Goal: Task Accomplishment & Management: Use online tool/utility

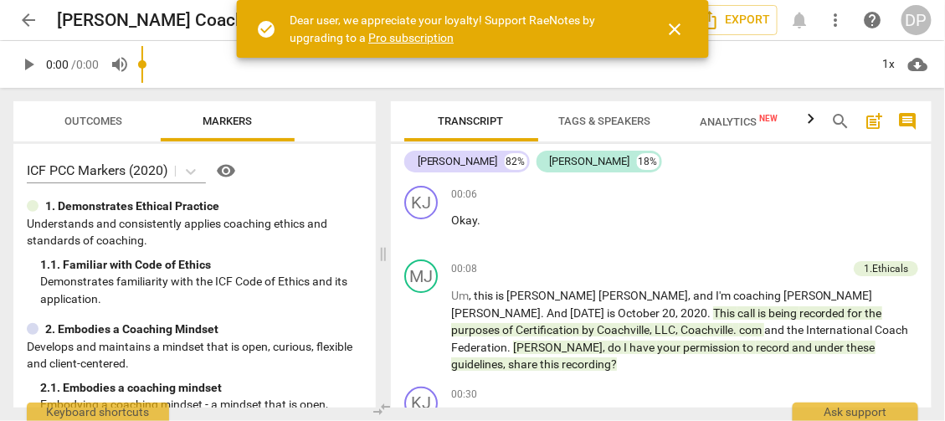
drag, startPoint x: 473, startPoint y: 256, endPoint x: 383, endPoint y: 268, distance: 91.2
click at [383, 268] on span at bounding box center [383, 254] width 10 height 333
click at [648, 387] on div "00:30 + Add competency keyboard_arrow_right" at bounding box center [684, 395] width 467 height 17
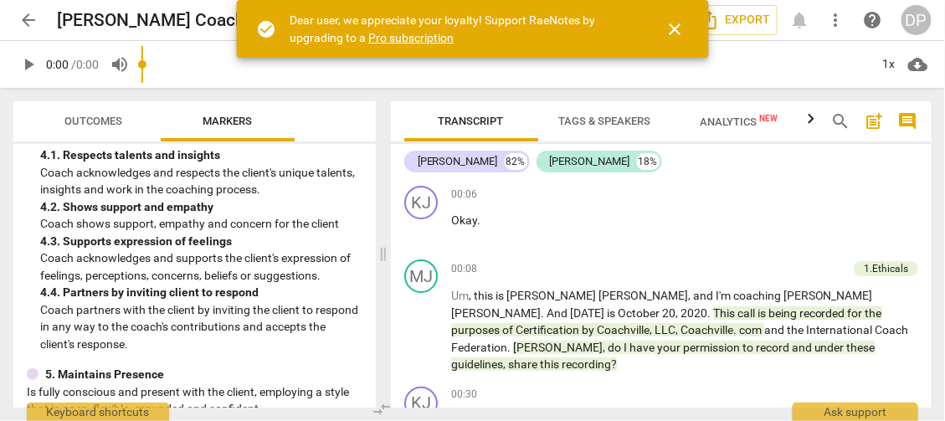
drag, startPoint x: 791, startPoint y: 231, endPoint x: 563, endPoint y: 244, distance: 228.9
click at [570, 158] on div "[PERSON_NAME]" at bounding box center [590, 161] width 80 height 17
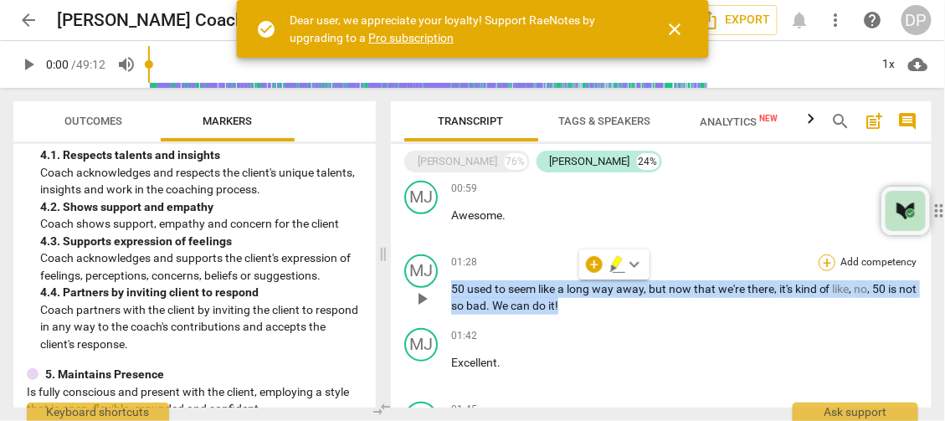
click at [822, 254] on div "+" at bounding box center [827, 262] width 17 height 17
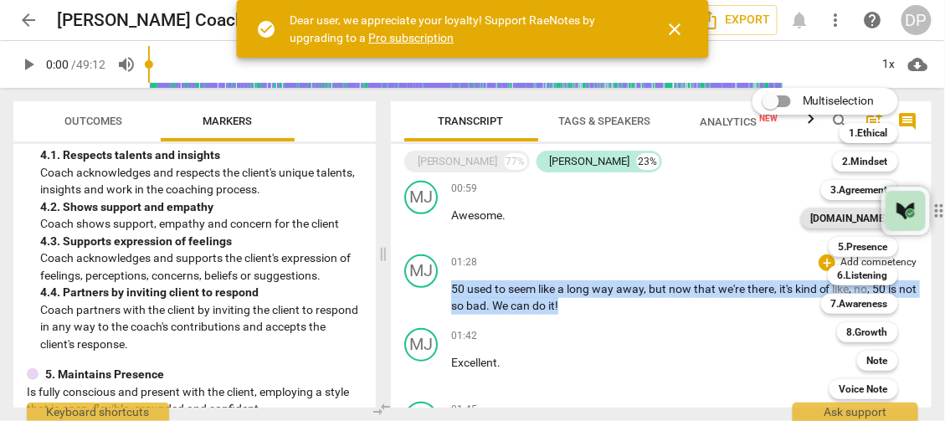
click at [855, 217] on div "[DOMAIN_NAME]" at bounding box center [849, 218] width 97 height 20
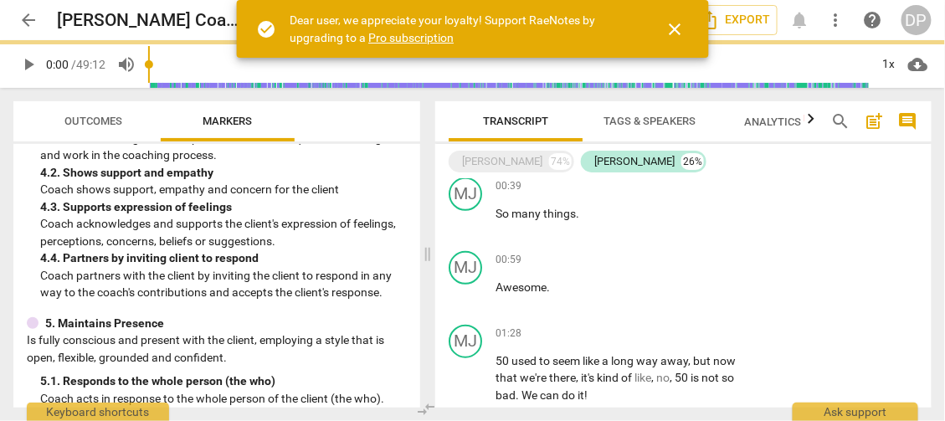
scroll to position [684, 0]
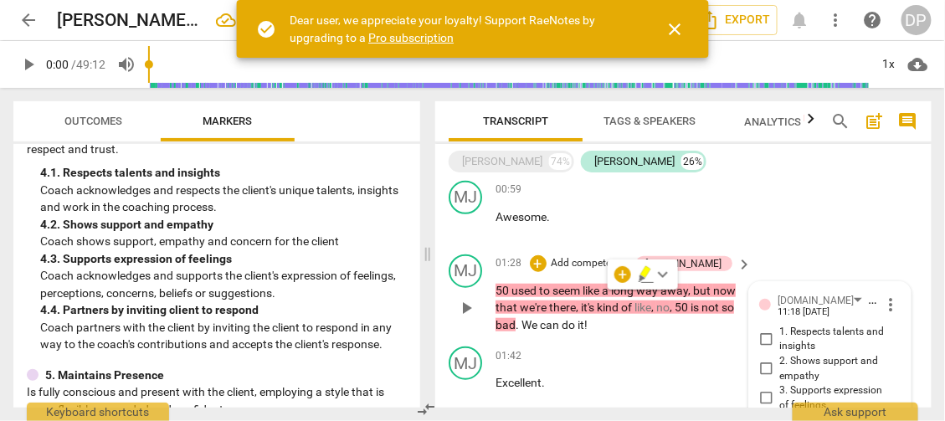
click at [764, 359] on input "2. Shows support and empathy" at bounding box center [766, 369] width 27 height 20
checkbox input "true"
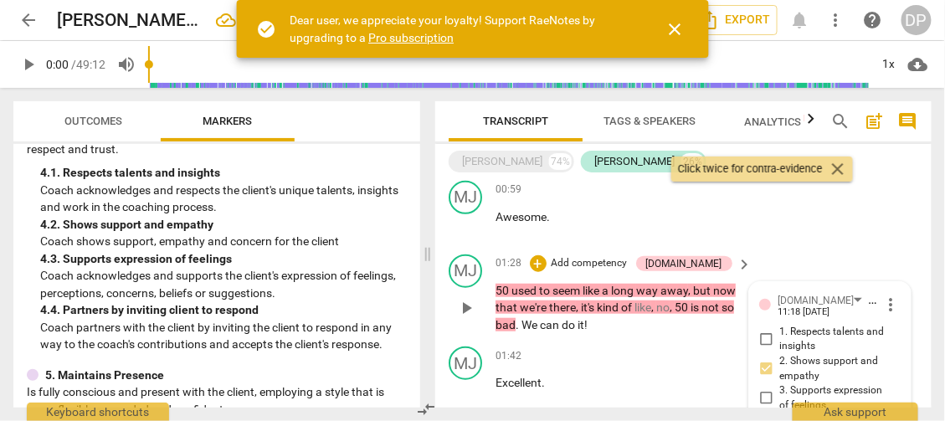
scroll to position [508, 0]
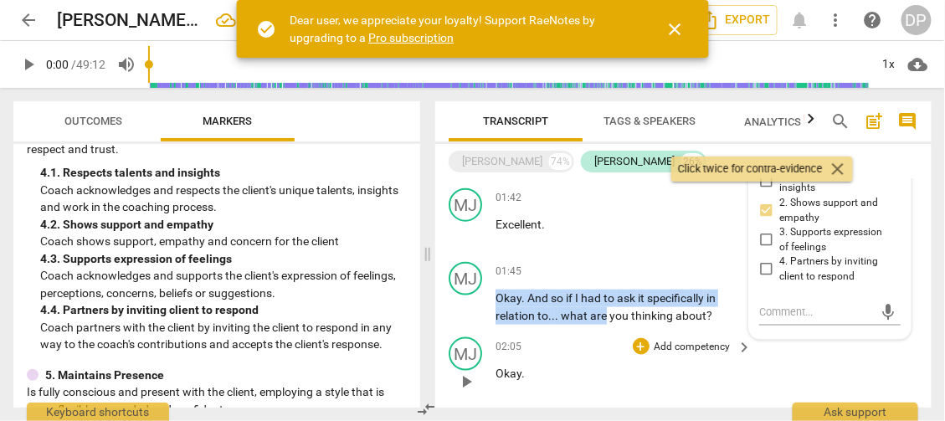
click at [688, 365] on p "Okay ." at bounding box center [620, 374] width 249 height 18
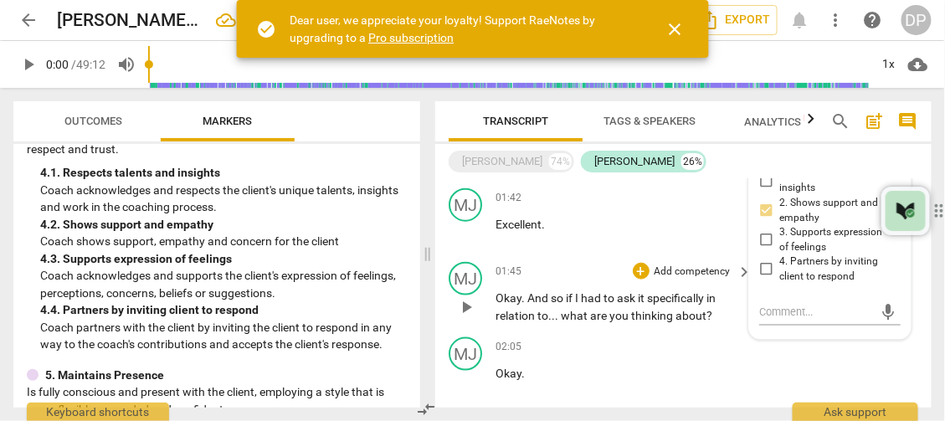
click at [723, 303] on p "Okay . And so if I had to ask it specifically in relation to . . . what are you…" at bounding box center [620, 307] width 249 height 34
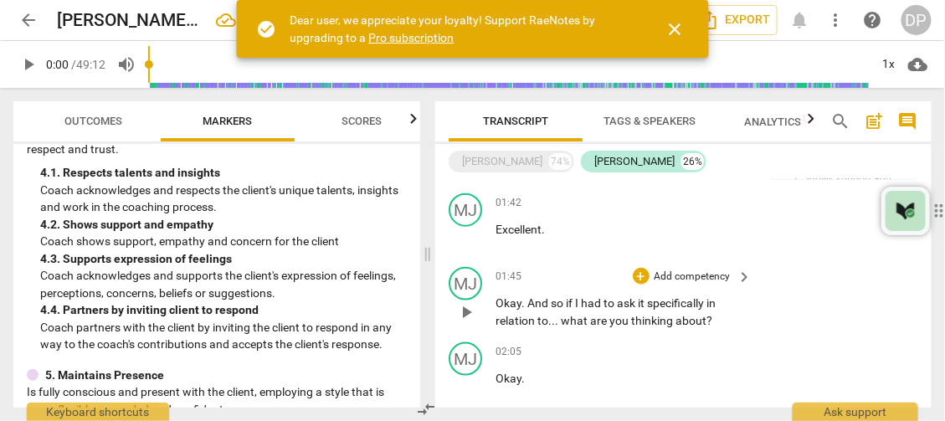
scroll to position [507, 0]
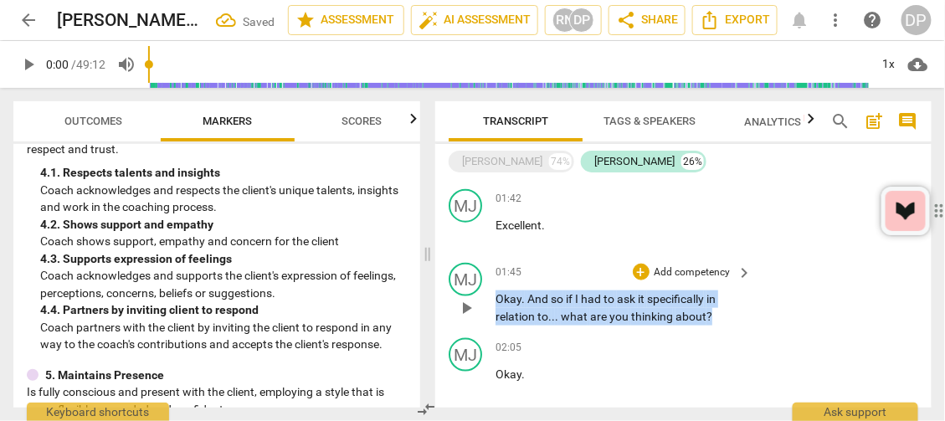
drag, startPoint x: 727, startPoint y: 299, endPoint x: 482, endPoint y: 278, distance: 245.3
click at [482, 278] on div "MJ play_arrow pause 01:45 + Add competency keyboard_arrow_right Okay . And so i…" at bounding box center [683, 293] width 496 height 75
click at [723, 275] on div "+" at bounding box center [724, 275] width 17 height 17
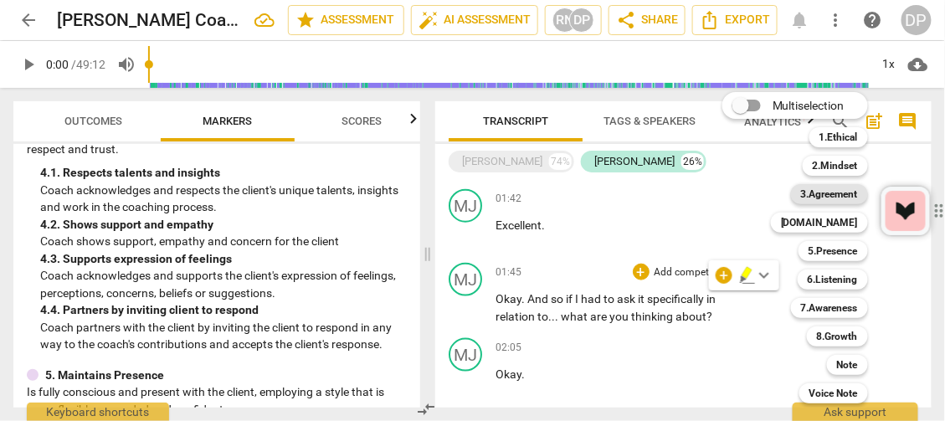
click at [844, 195] on b "3.Agreement" at bounding box center [829, 194] width 57 height 20
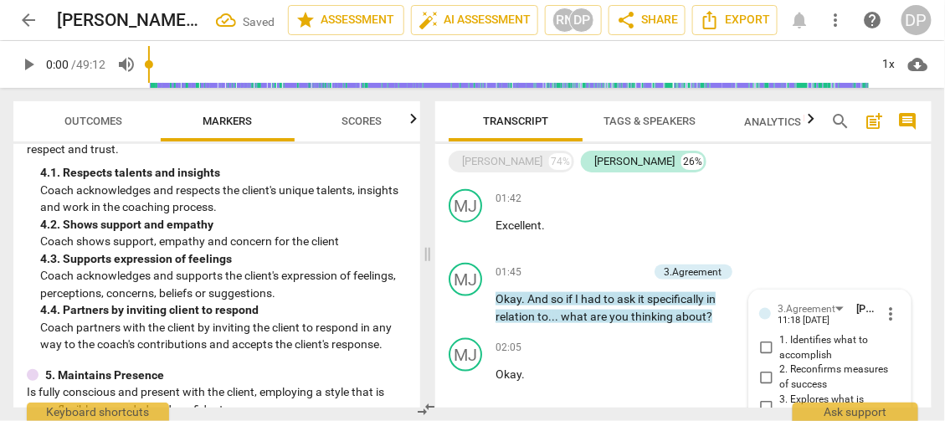
scroll to position [674, 0]
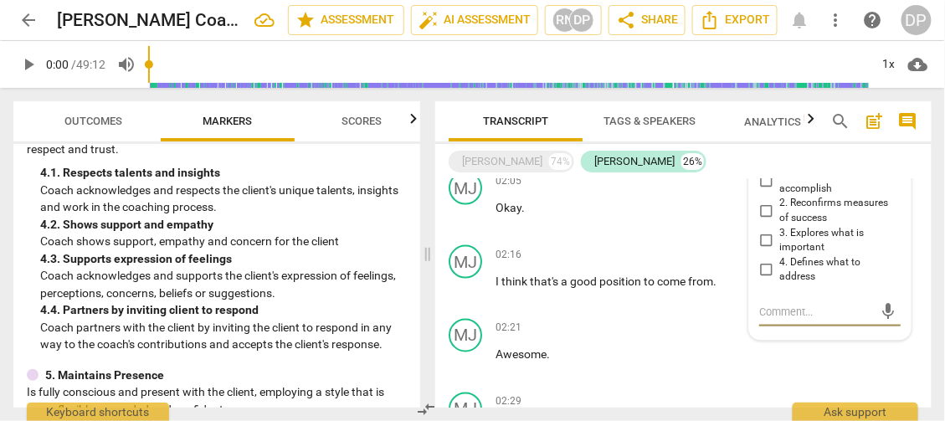
click at [761, 230] on input "3. Explores what is important" at bounding box center [766, 240] width 27 height 20
checkbox input "true"
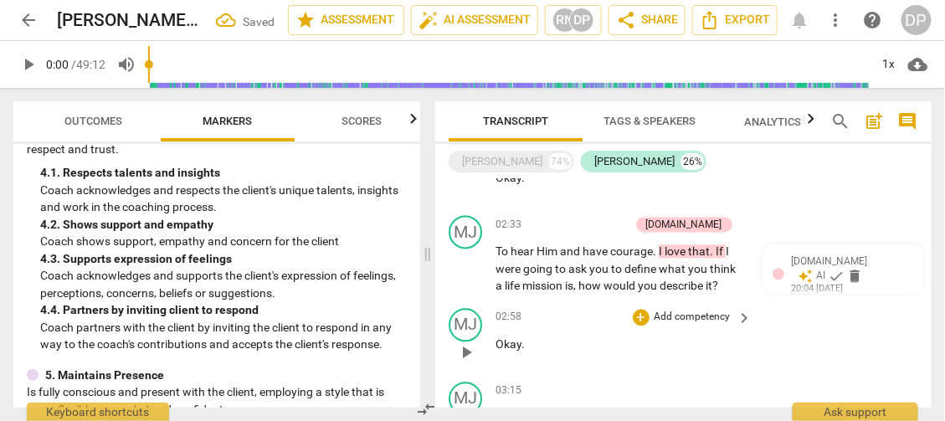
scroll to position [924, 0]
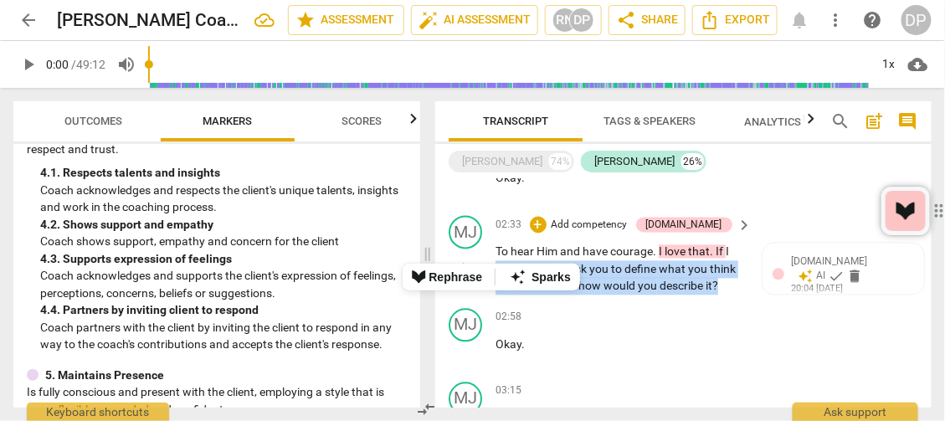
drag, startPoint x: 737, startPoint y: 263, endPoint x: 491, endPoint y: 254, distance: 245.4
click at [491, 254] on div "MJ play_arrow pause 02:33 + Add competency 4.Trust keyboard_arrow_right To hear…" at bounding box center [683, 255] width 496 height 93
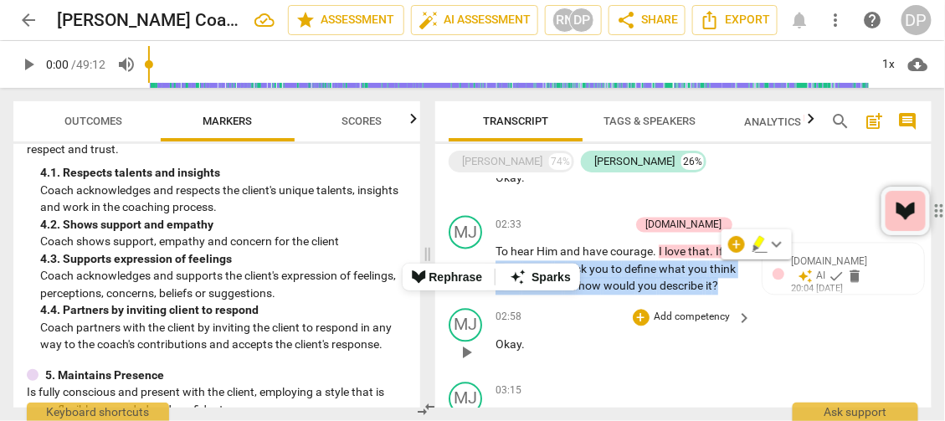
click at [779, 302] on div "MJ play_arrow pause 02:58 + Add competency keyboard_arrow_right Okay ." at bounding box center [683, 339] width 496 height 74
